Goal: Task Accomplishment & Management: Manage account settings

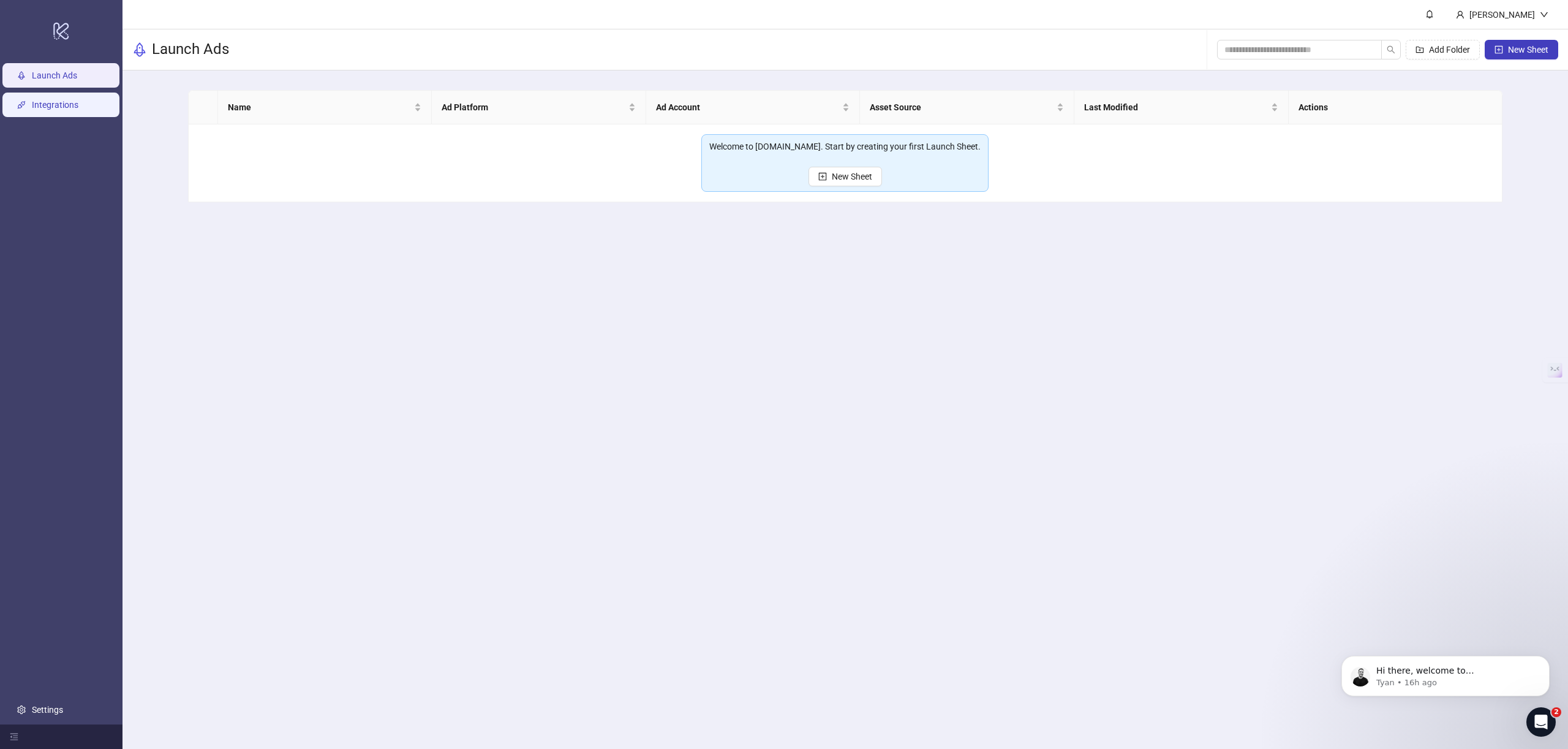
click at [79, 108] on link "Integrations" at bounding box center [55, 105] width 46 height 10
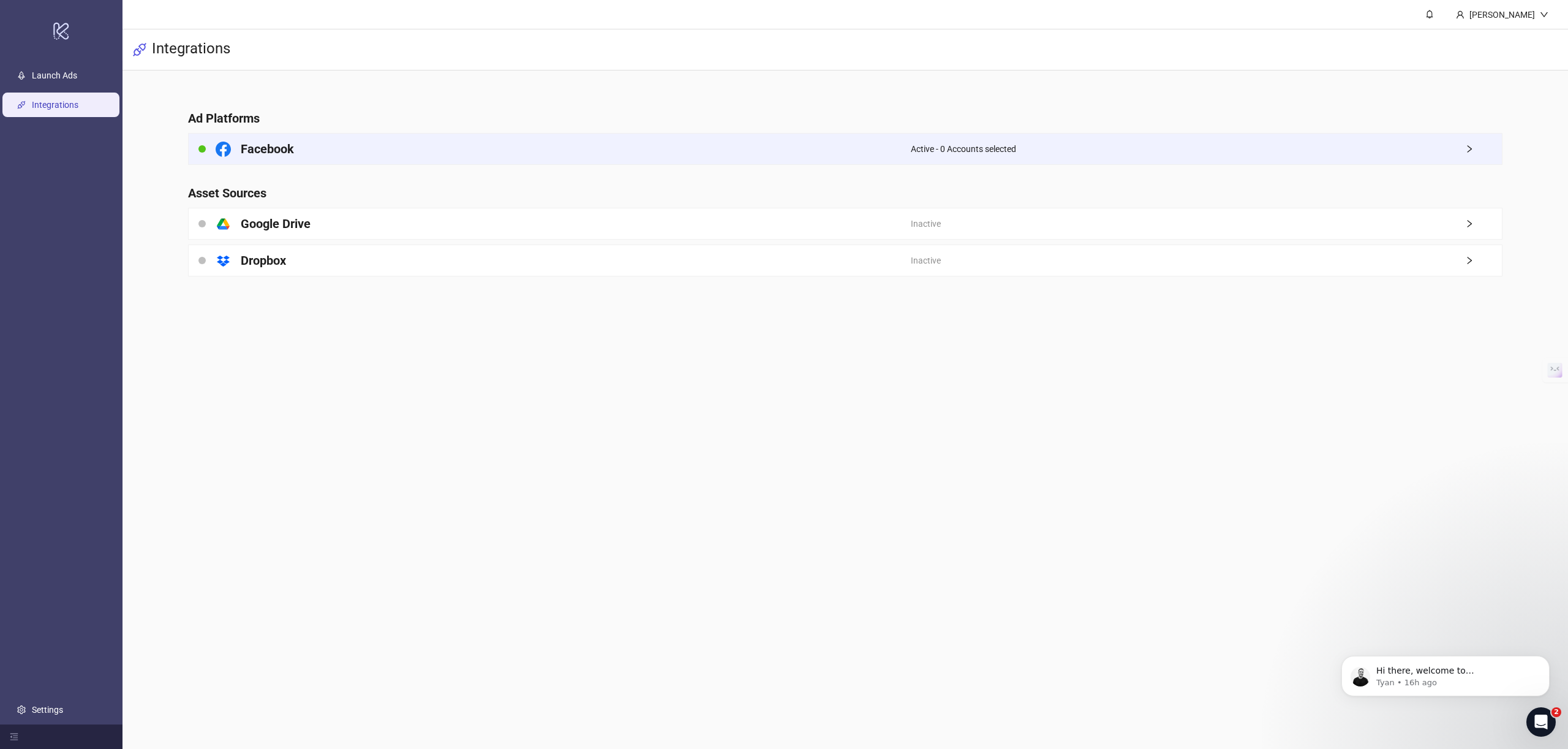
click at [543, 146] on div "Facebook" at bounding box center [550, 148] width 722 height 30
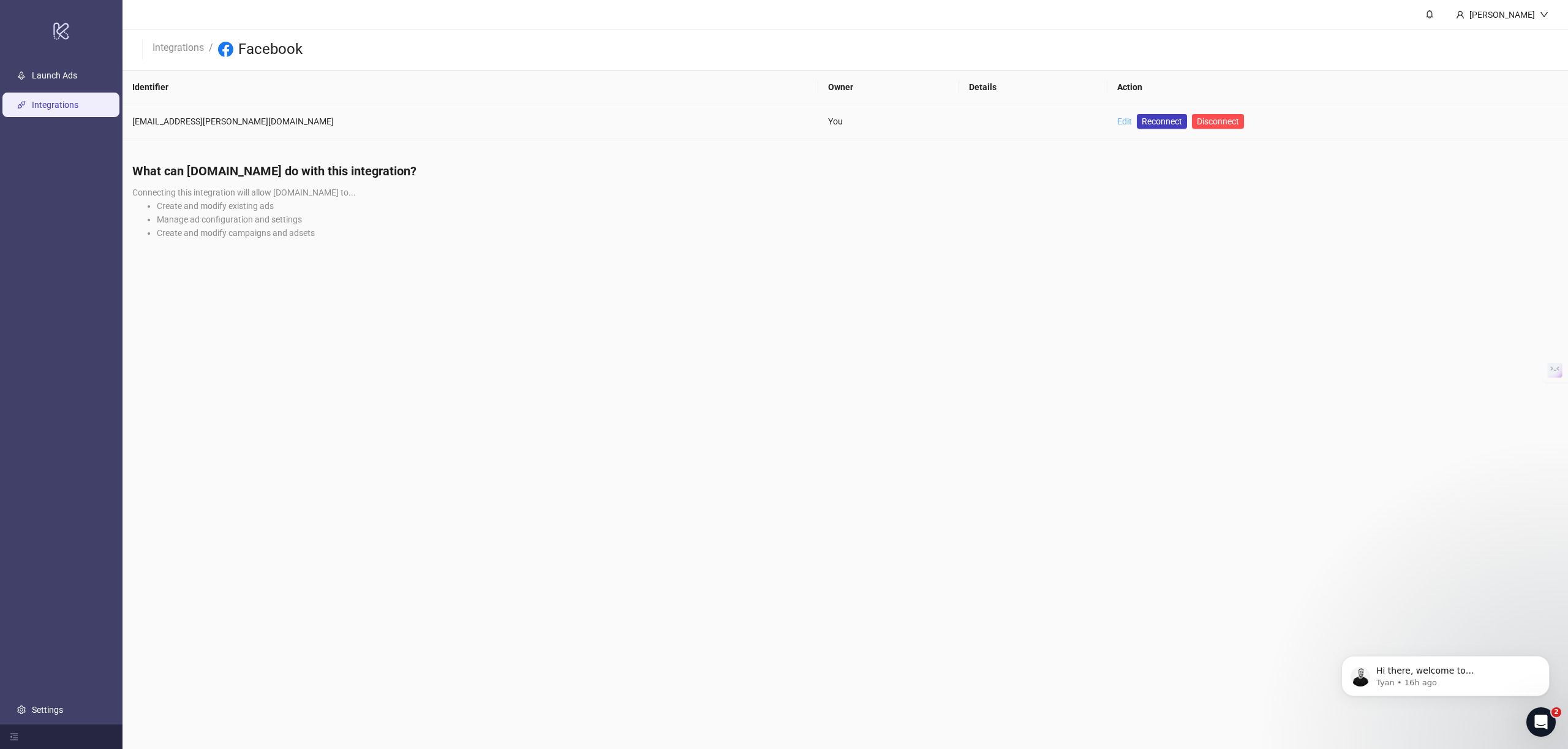
click at [1118, 123] on link "Edit" at bounding box center [1124, 121] width 14 height 10
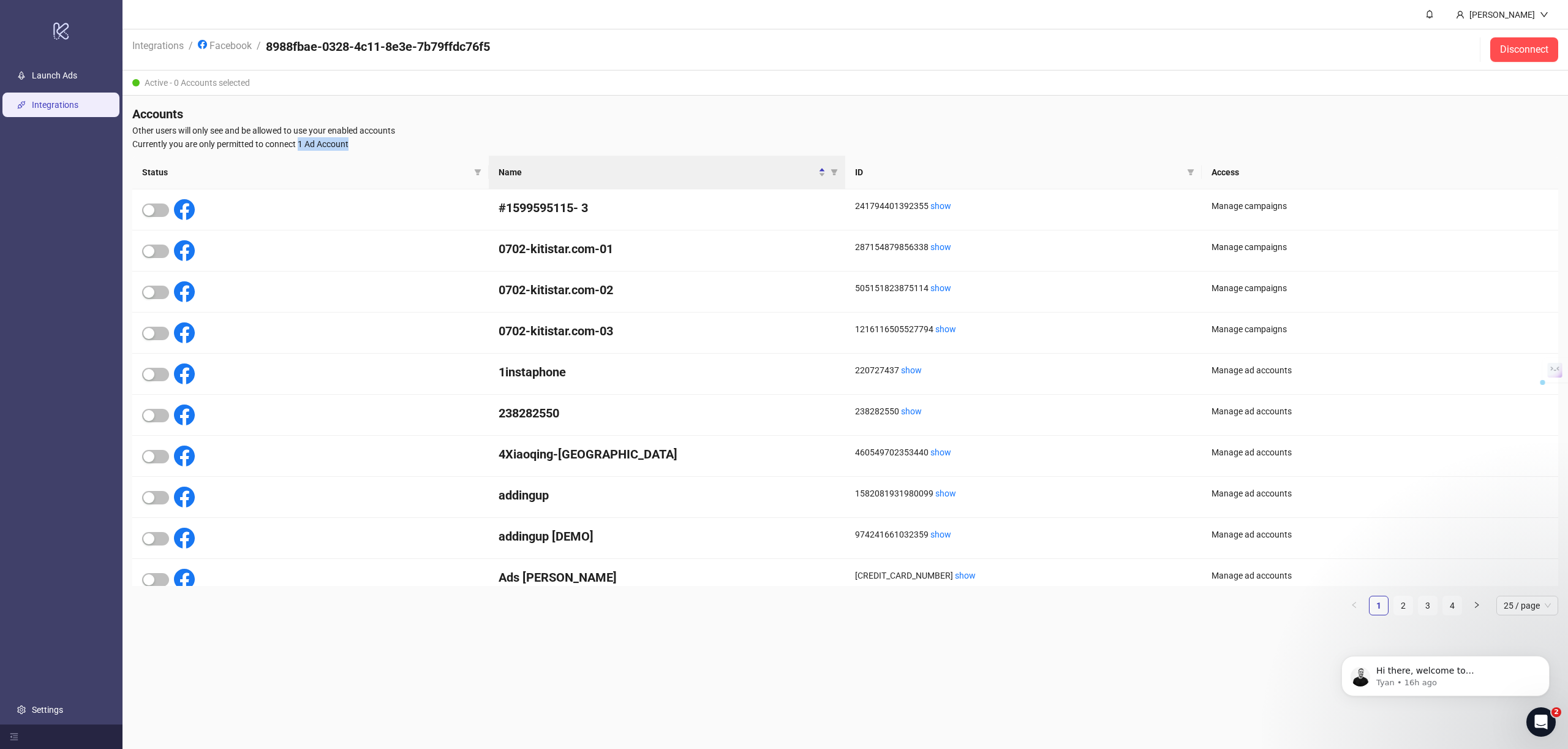
drag, startPoint x: 298, startPoint y: 146, endPoint x: 355, endPoint y: 138, distance: 57.6
click at [355, 138] on span "Currently you are only permitted to connect 1 Ad Account" at bounding box center [845, 144] width 1426 height 14
